Goal: Find specific page/section: Find specific page/section

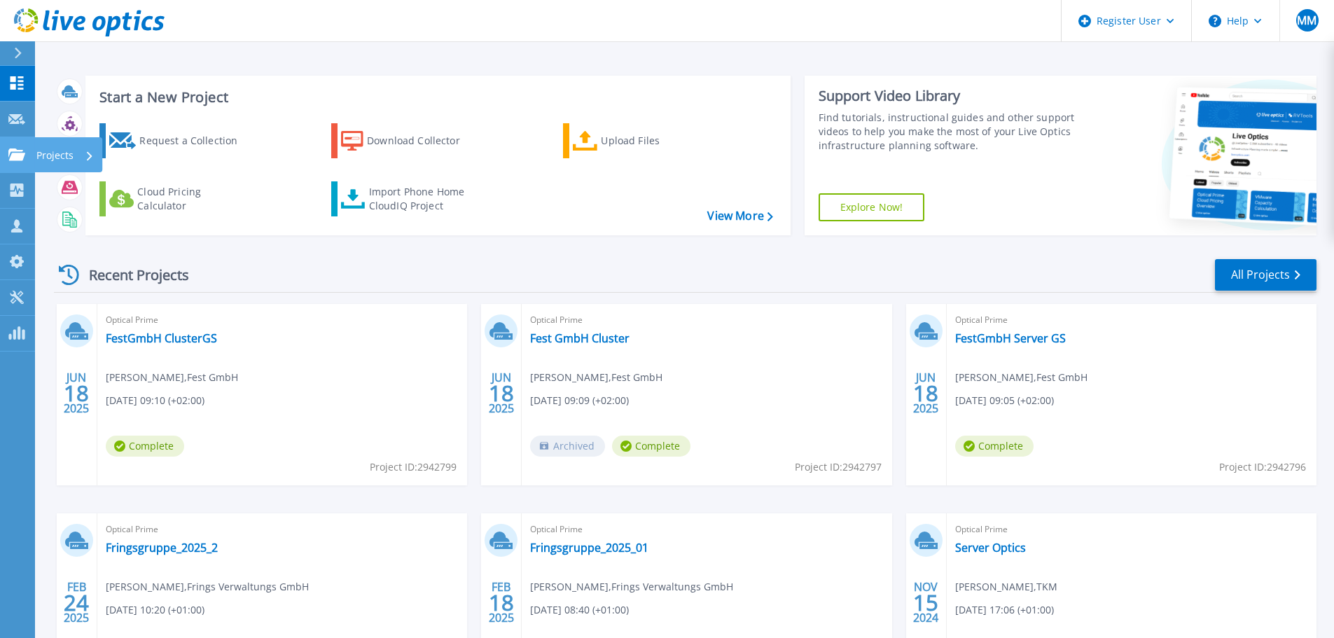
click at [11, 160] on icon at bounding box center [16, 154] width 17 height 12
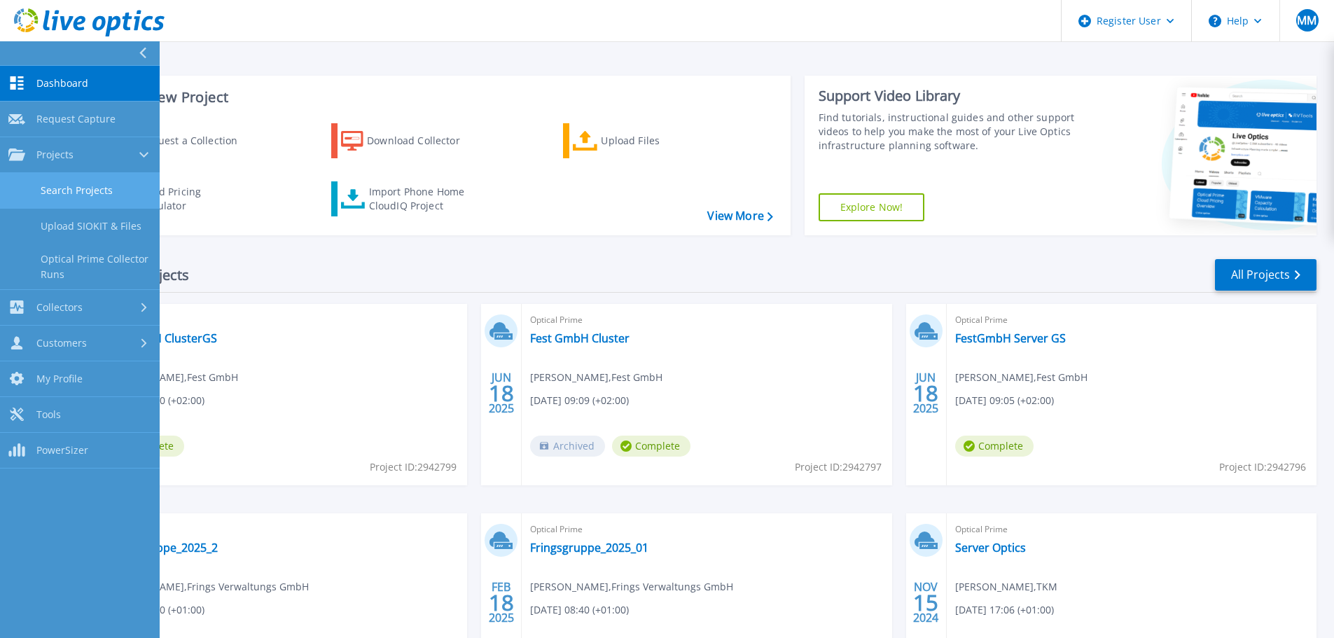
click at [67, 191] on link "Search Projects" at bounding box center [80, 191] width 160 height 36
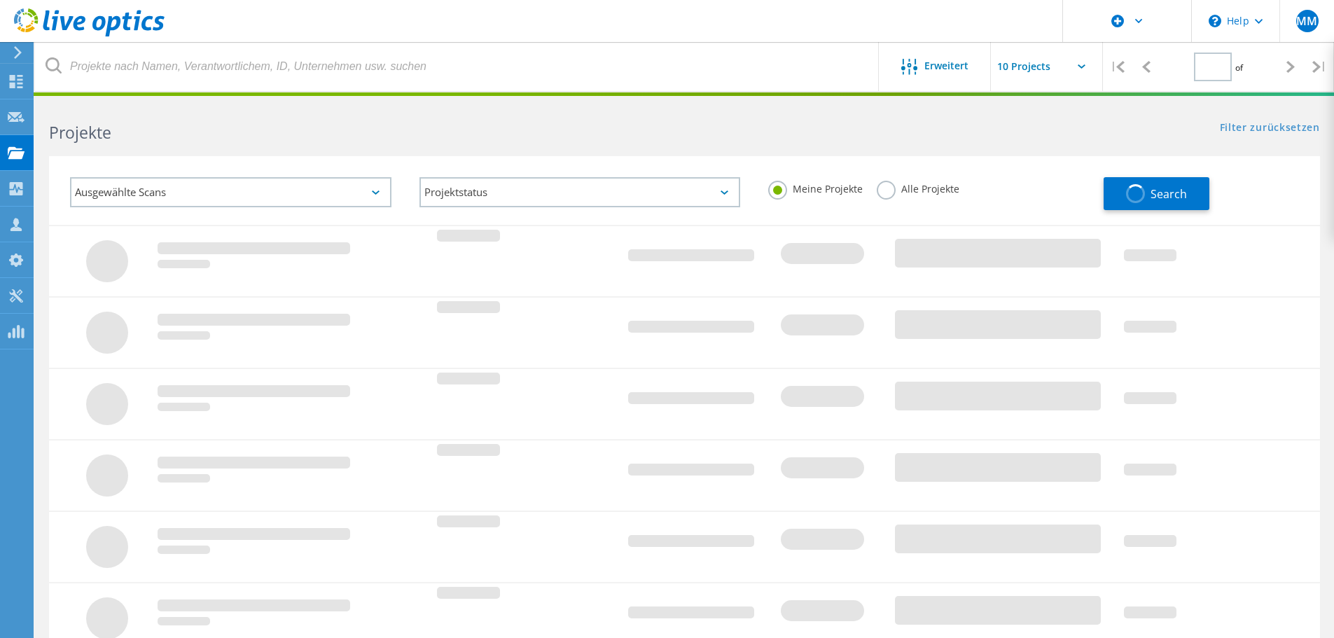
type input "1"
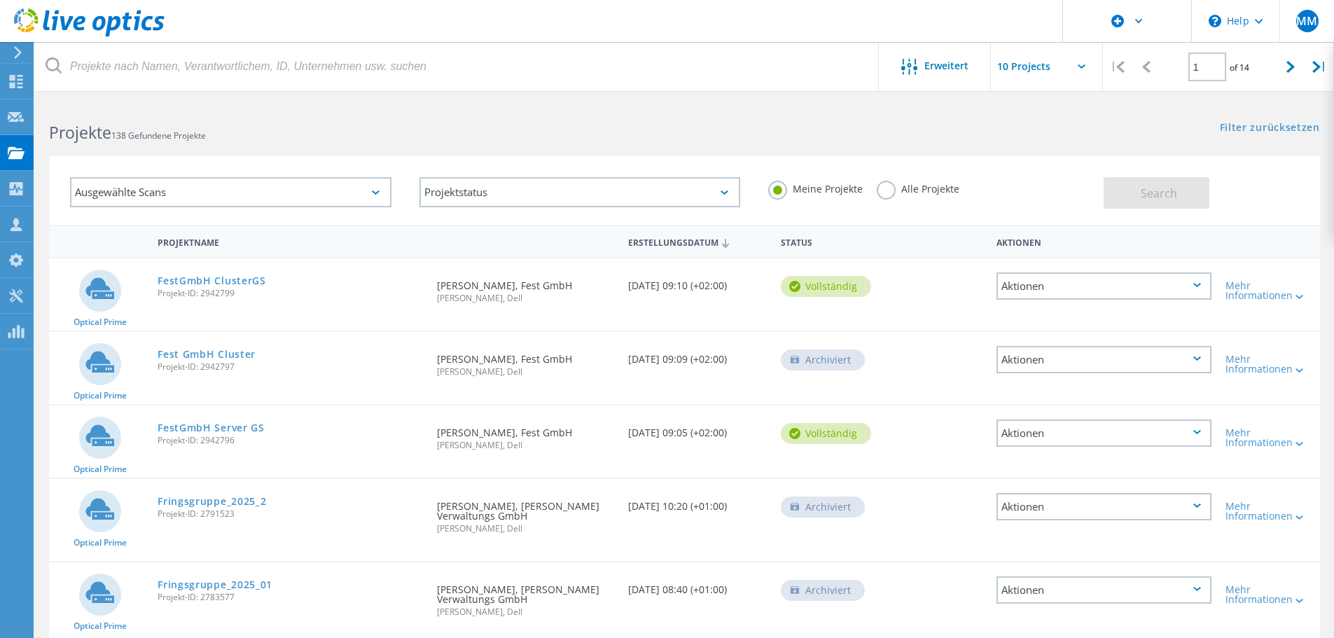
click at [887, 190] on label "Alle Projekte" at bounding box center [918, 187] width 83 height 13
click at [0, 0] on input "Alle Projekte" at bounding box center [0, 0] width 0 height 0
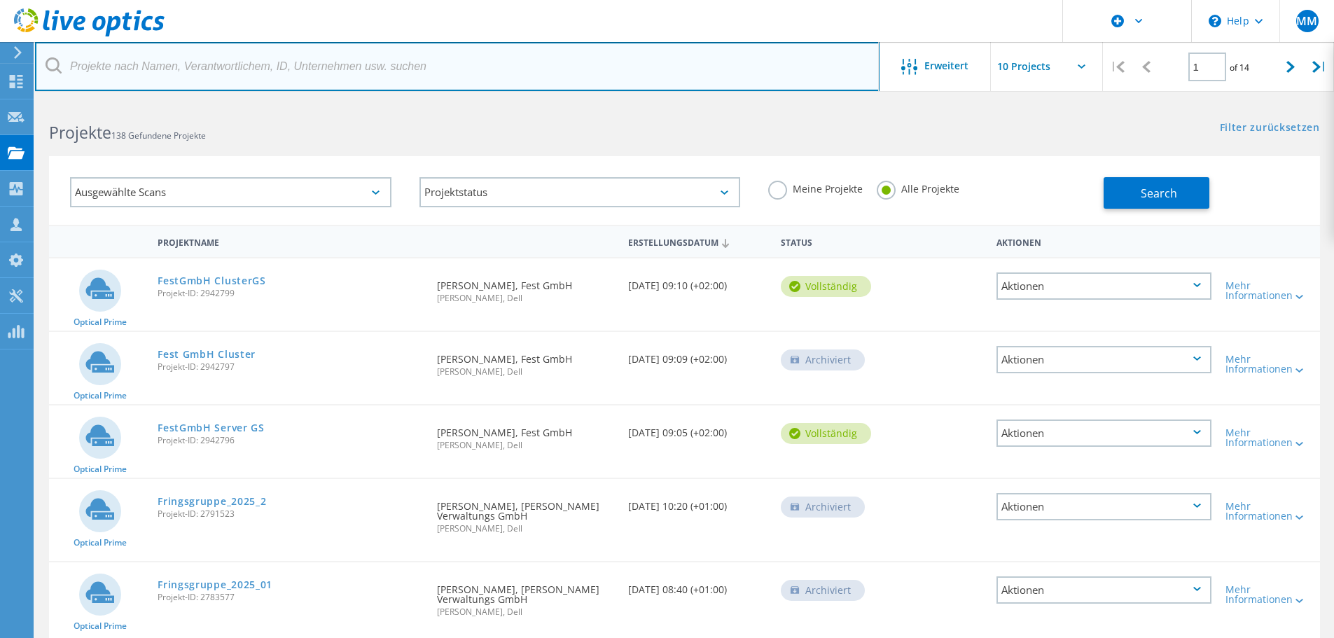
click at [149, 70] on input "text" at bounding box center [457, 66] width 845 height 49
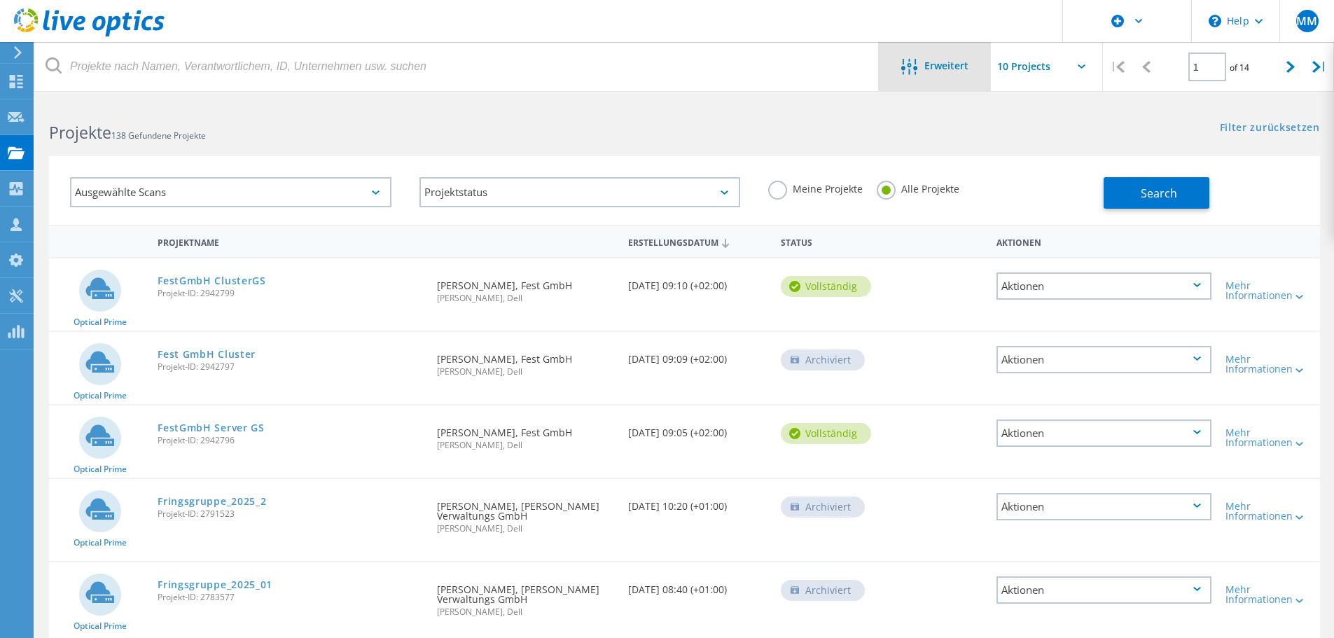
click at [934, 70] on span "Erweitert" at bounding box center [946, 66] width 44 height 10
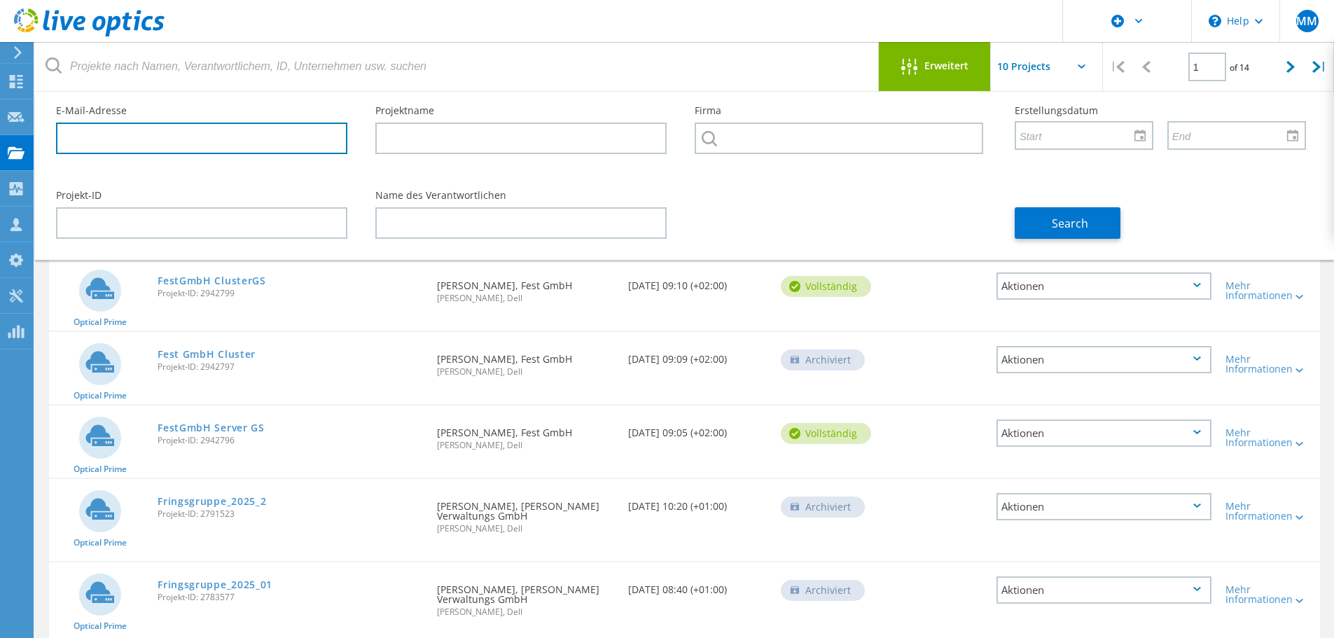
click at [155, 146] on input "text" at bounding box center [201, 139] width 291 height 32
paste input "marco.ritscher@sag-schlagbaum.com"
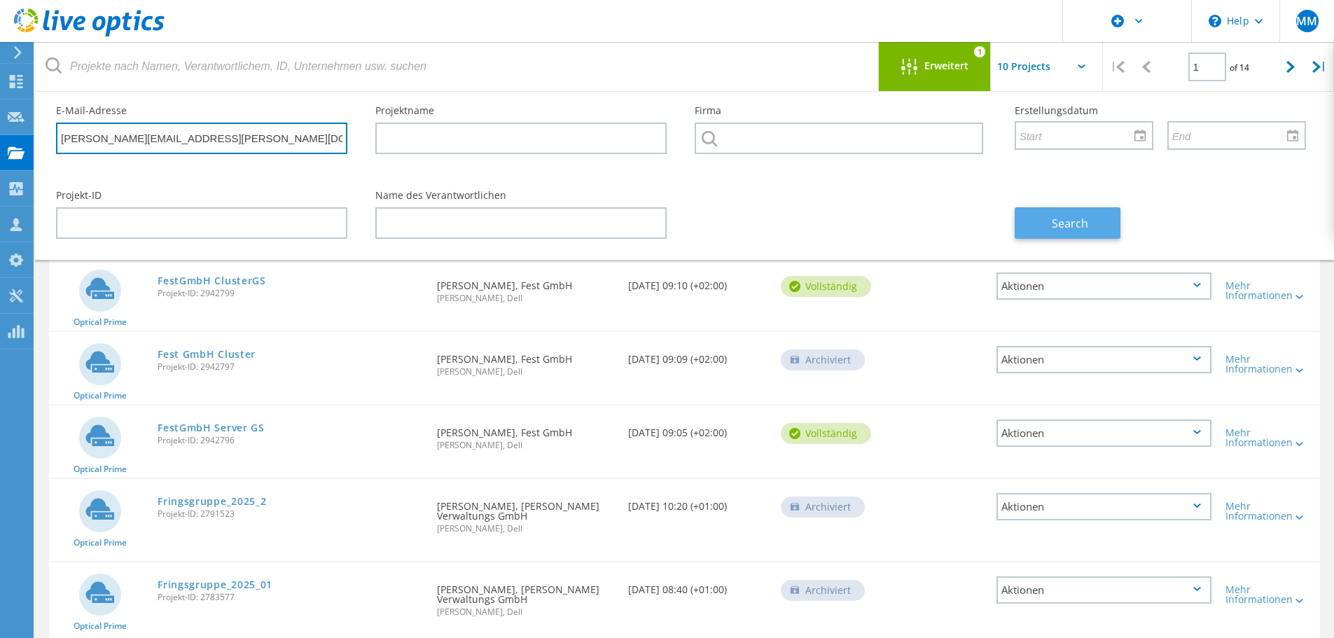
type input "marco.ritscher@sag-schlagbaum.com"
click at [1067, 220] on span "Search" at bounding box center [1070, 223] width 36 height 15
